Goal: Navigation & Orientation: Go to known website

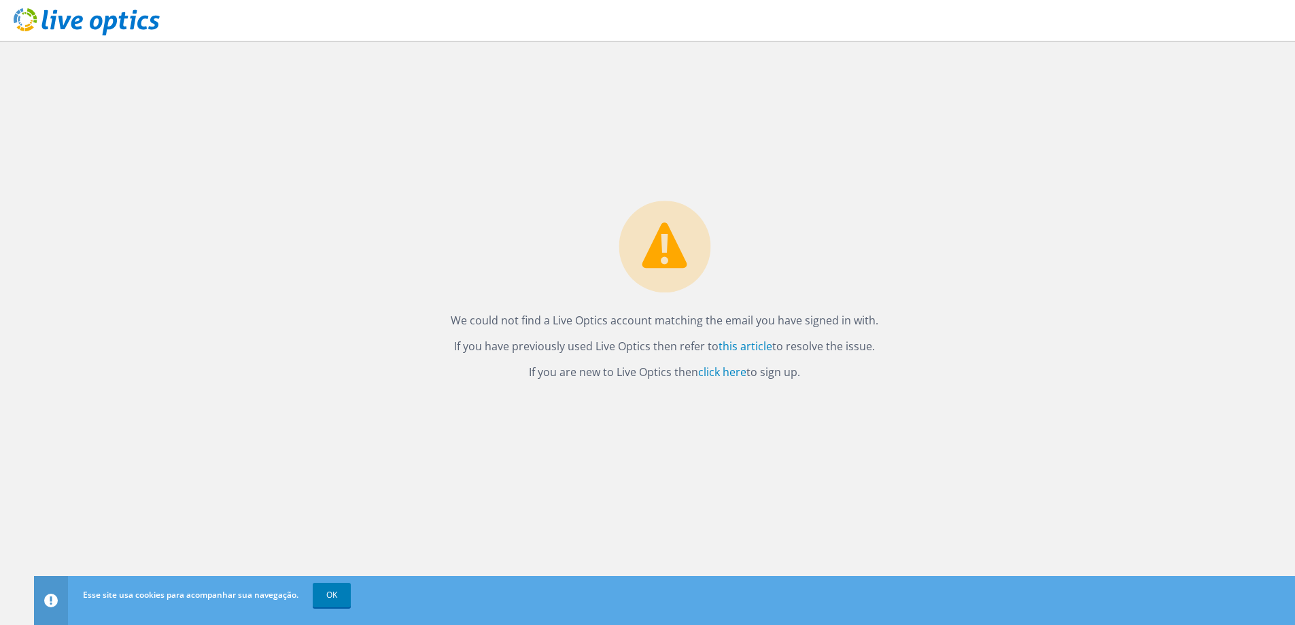
click at [32, 27] on use at bounding box center [87, 21] width 146 height 27
click at [72, 25] on use at bounding box center [87, 21] width 146 height 27
click at [333, 586] on link "OK" at bounding box center [332, 595] width 38 height 24
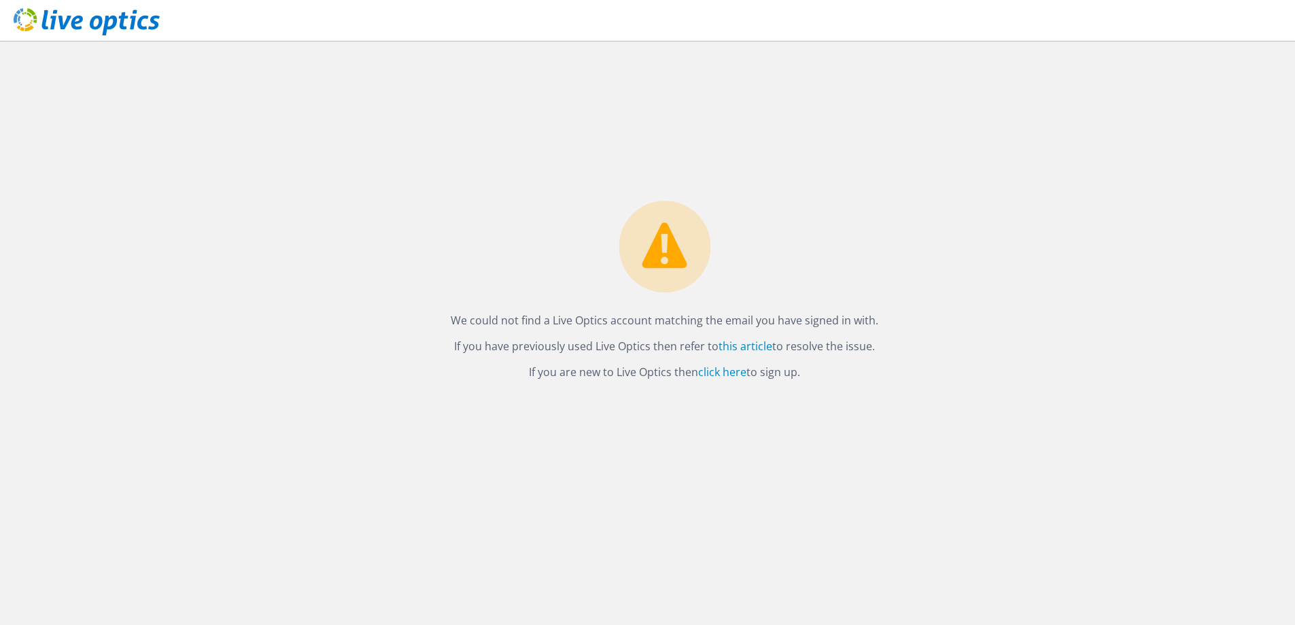
click at [46, 18] on use at bounding box center [87, 21] width 146 height 27
click at [727, 373] on link "click here" at bounding box center [722, 372] width 48 height 15
